Goal: Information Seeking & Learning: Learn about a topic

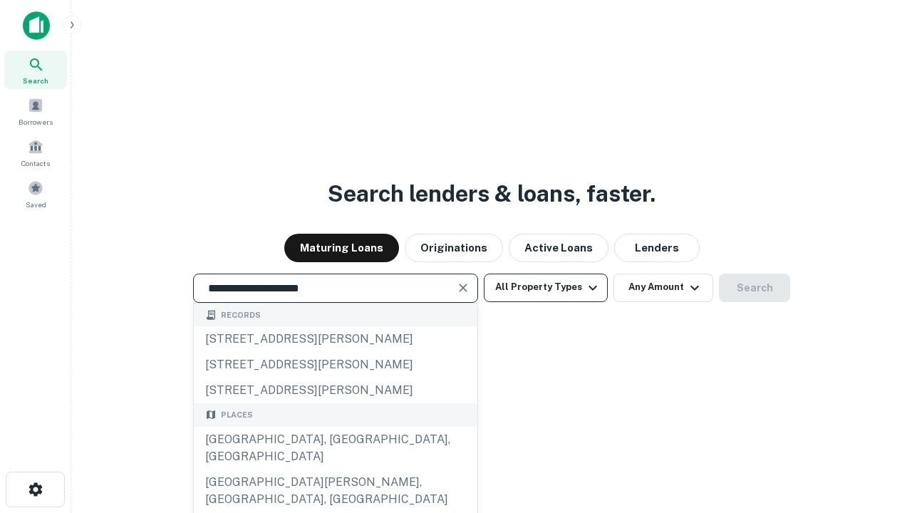
type input "**********"
click at [546, 287] on button "All Property Types" at bounding box center [546, 287] width 124 height 28
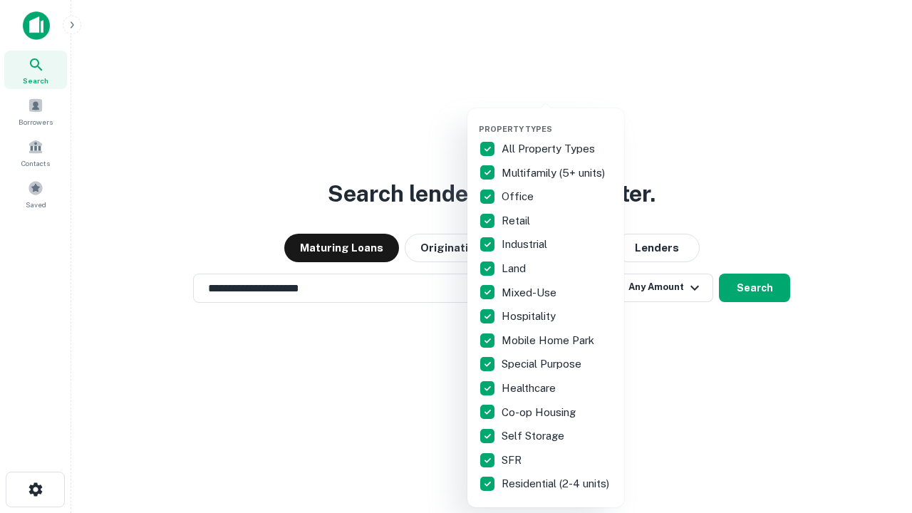
click at [557, 120] on button "button" at bounding box center [557, 120] width 157 height 1
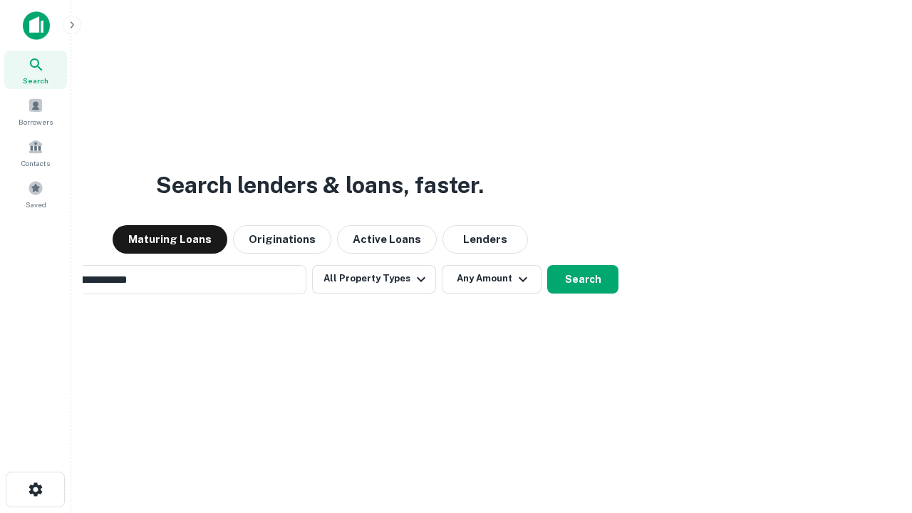
scroll to position [22, 0]
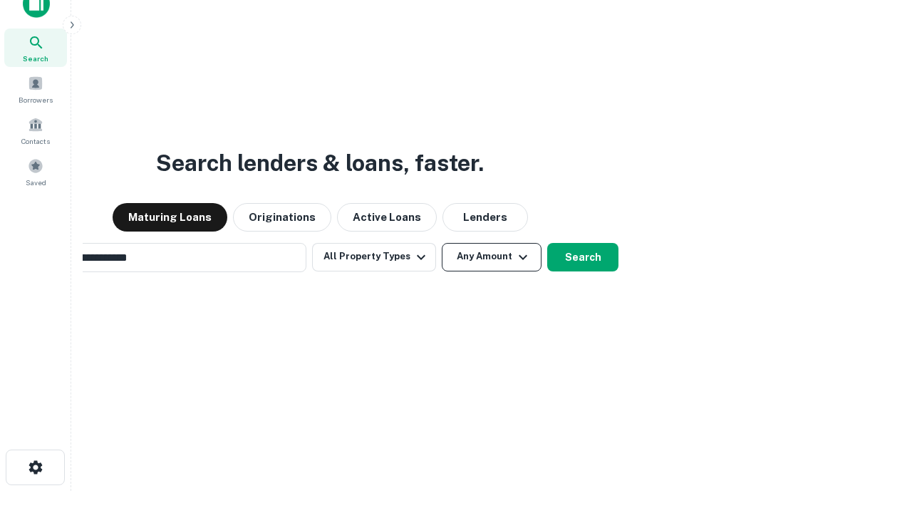
click at [442, 243] on button "Any Amount" at bounding box center [492, 257] width 100 height 28
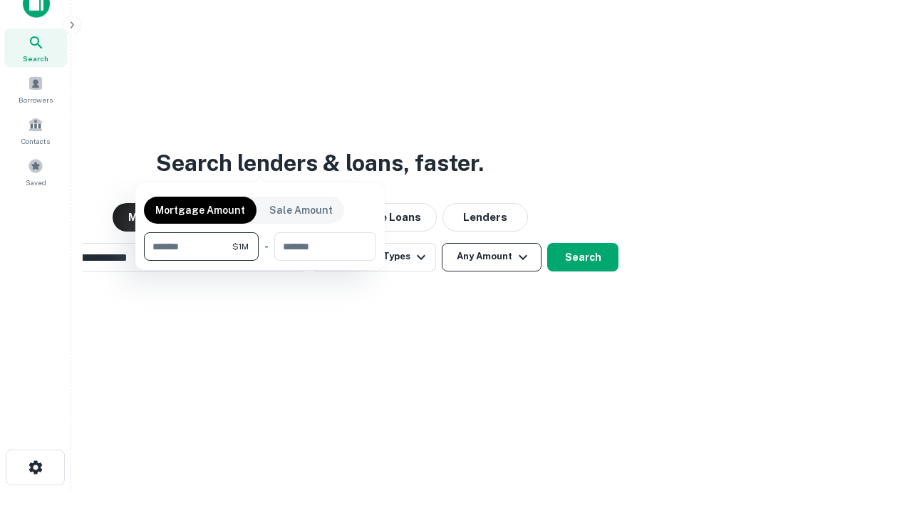
scroll to position [23, 0]
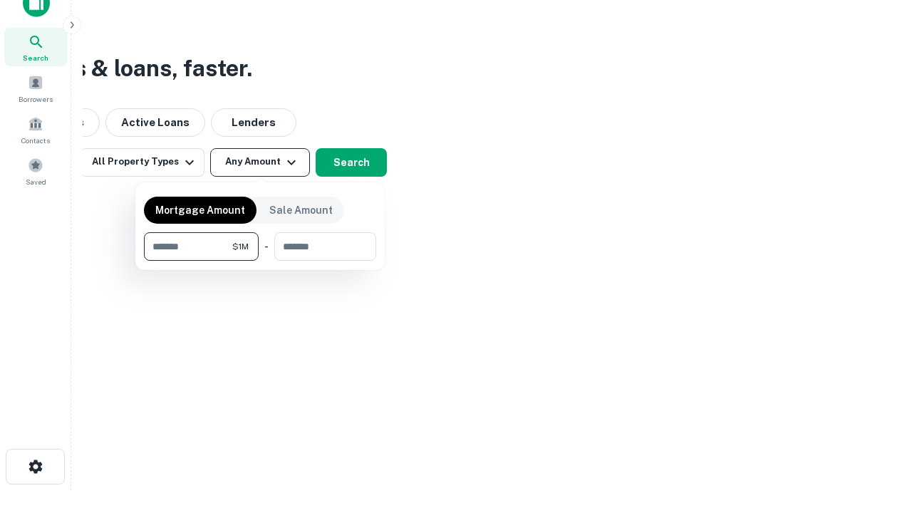
type input "*******"
click at [260, 261] on button "button" at bounding box center [260, 261] width 232 height 1
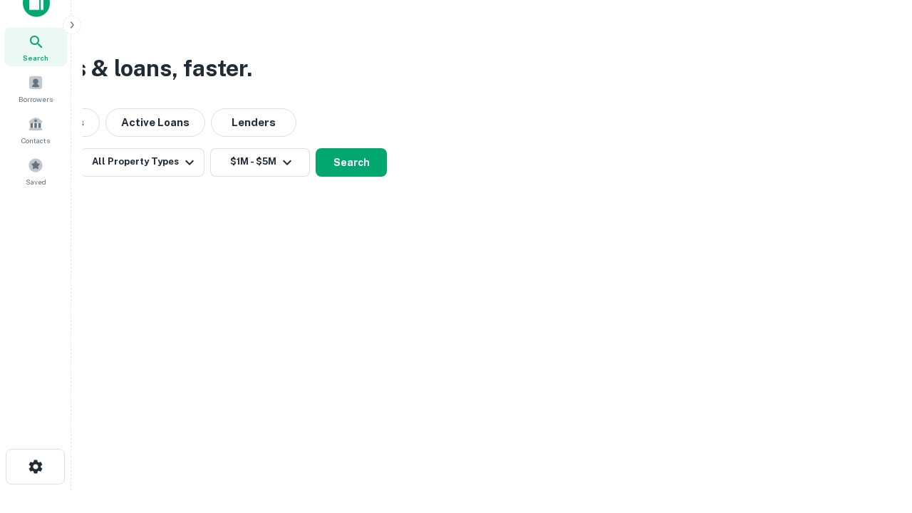
scroll to position [9, 263]
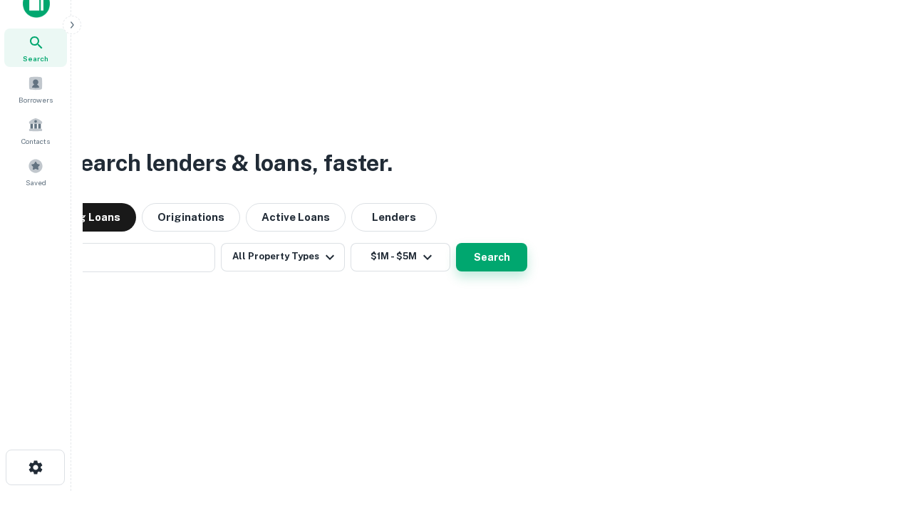
click at [456, 243] on button "Search" at bounding box center [491, 257] width 71 height 28
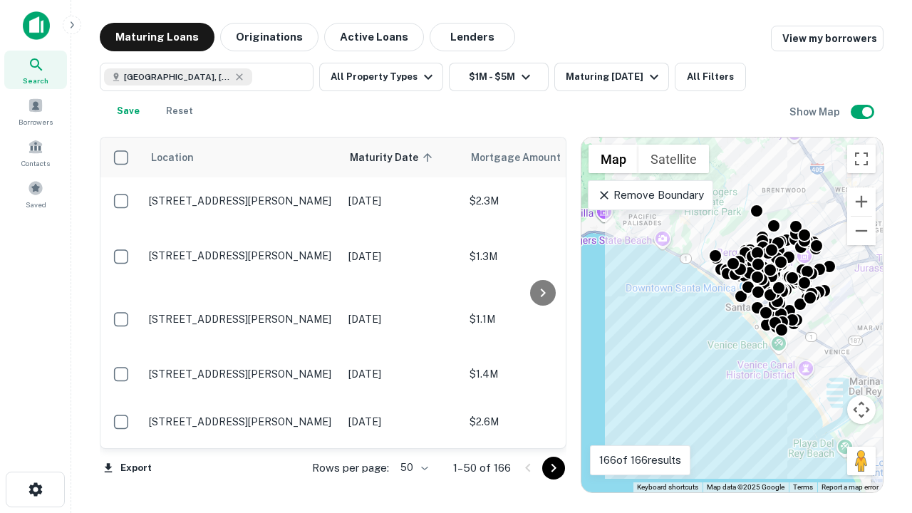
click at [412, 467] on body "Search Borrowers Contacts Saved Maturing Loans Originations Active Loans Lender…" at bounding box center [456, 256] width 912 height 513
click at [412, 432] on li "25" at bounding box center [412, 432] width 41 height 26
